Goal: Check status

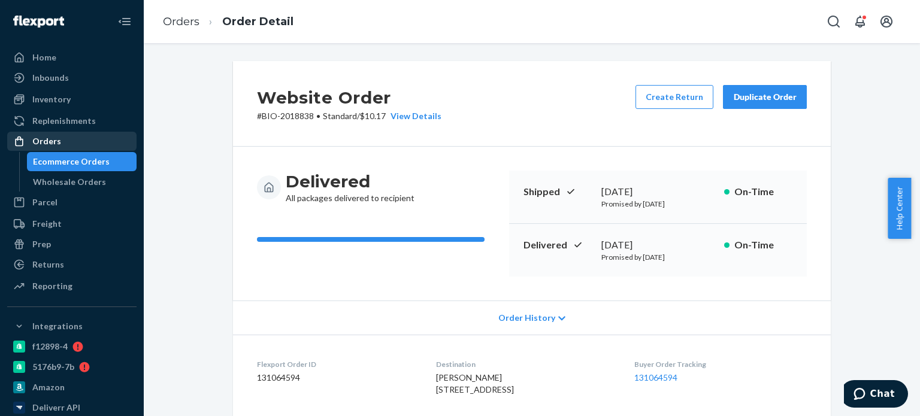
scroll to position [240, 0]
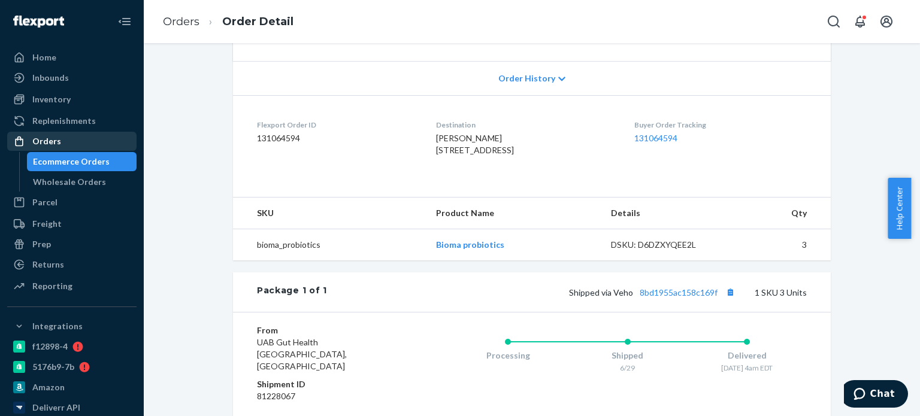
click at [43, 143] on div "Orders" at bounding box center [46, 141] width 29 height 12
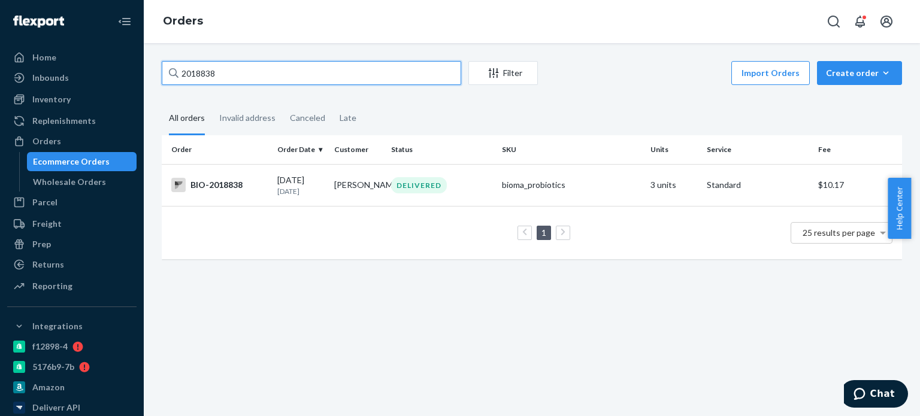
drag, startPoint x: 219, startPoint y: 69, endPoint x: 179, endPoint y: 70, distance: 40.2
click at [179, 70] on input "2018838" at bounding box center [312, 73] width 300 height 24
paste input "448101"
click at [183, 76] on input "2448101" at bounding box center [312, 73] width 300 height 24
type input "2448101"
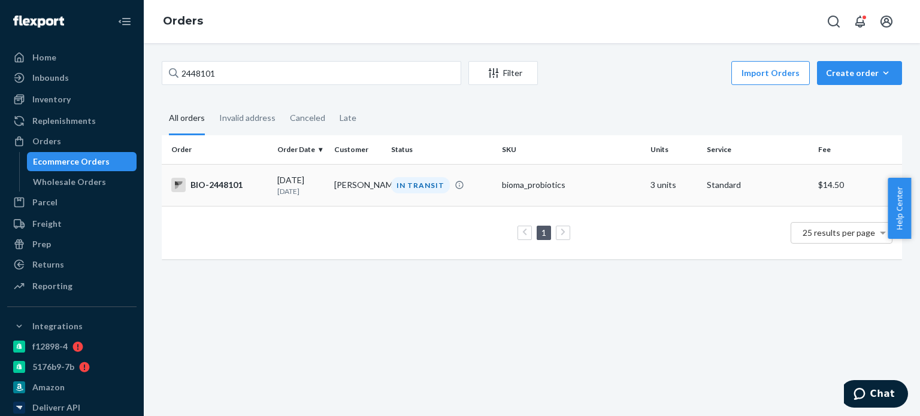
click at [453, 179] on div "IN TRANSIT" at bounding box center [442, 185] width 106 height 16
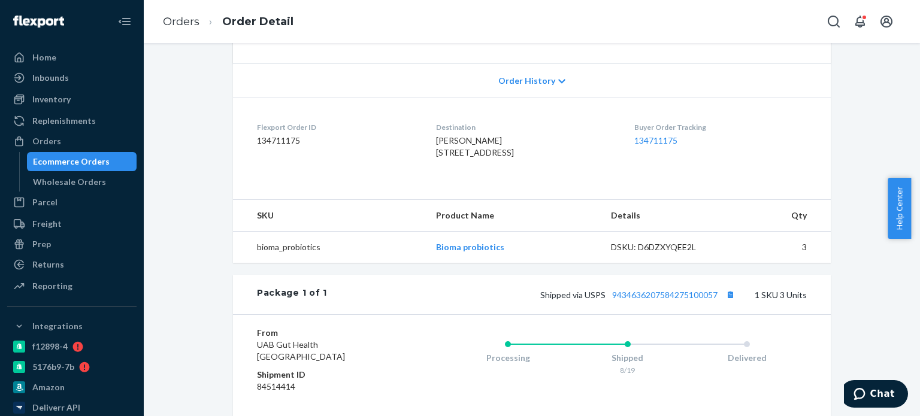
scroll to position [180, 0]
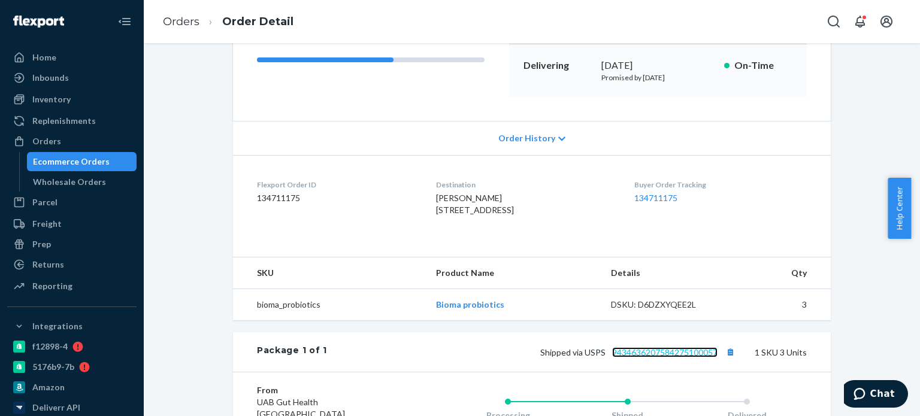
click at [657, 358] on link "9434636207584275100057" at bounding box center [664, 353] width 105 height 10
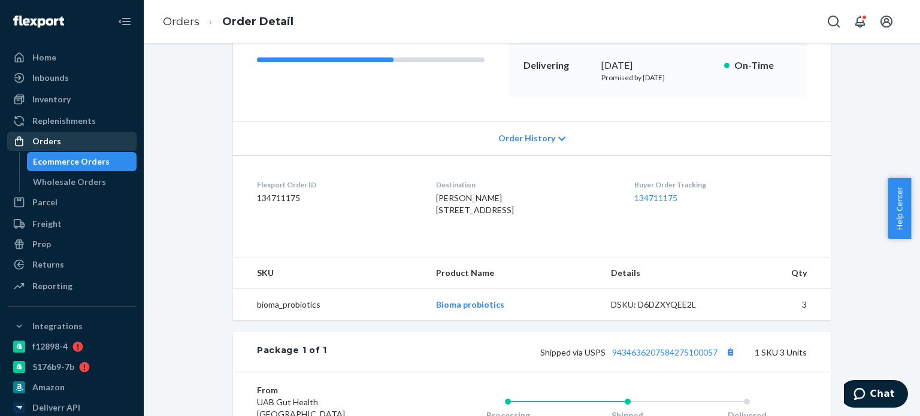
click at [124, 143] on div "Orders" at bounding box center [71, 141] width 127 height 17
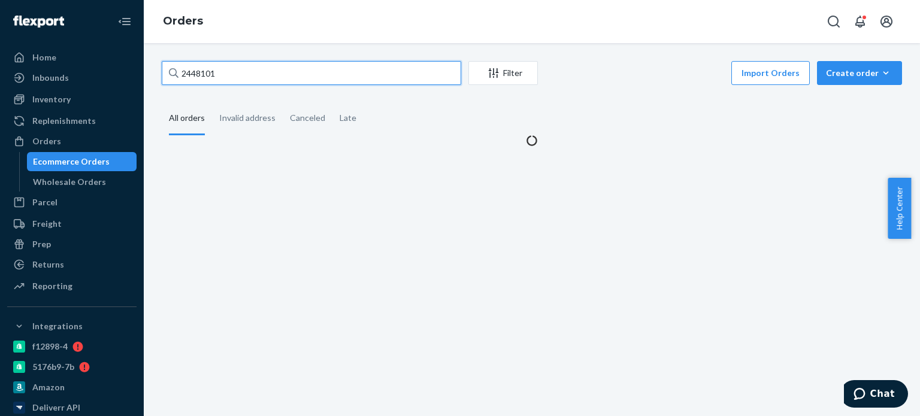
drag, startPoint x: 179, startPoint y: 71, endPoint x: 157, endPoint y: 76, distance: 22.0
click at [157, 76] on div "2448101 Filter Import Orders Create order Ecommerce order Removal order All ord…" at bounding box center [532, 104] width 759 height 86
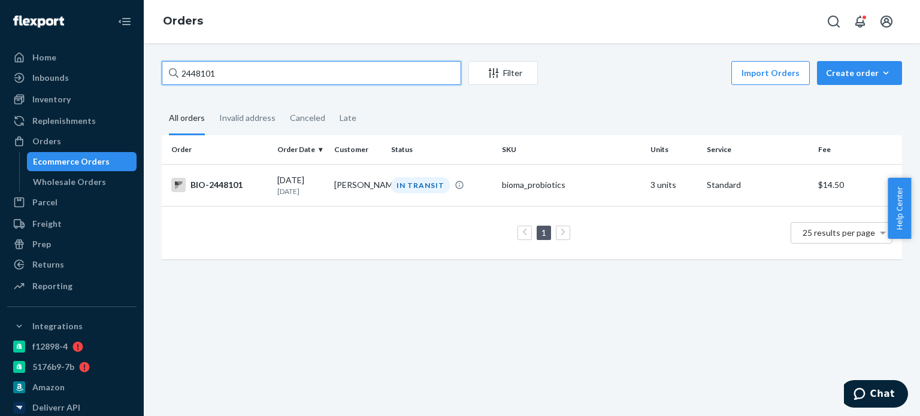
paste input "51069"
type input "2451069"
